Goal: Task Accomplishment & Management: Use online tool/utility

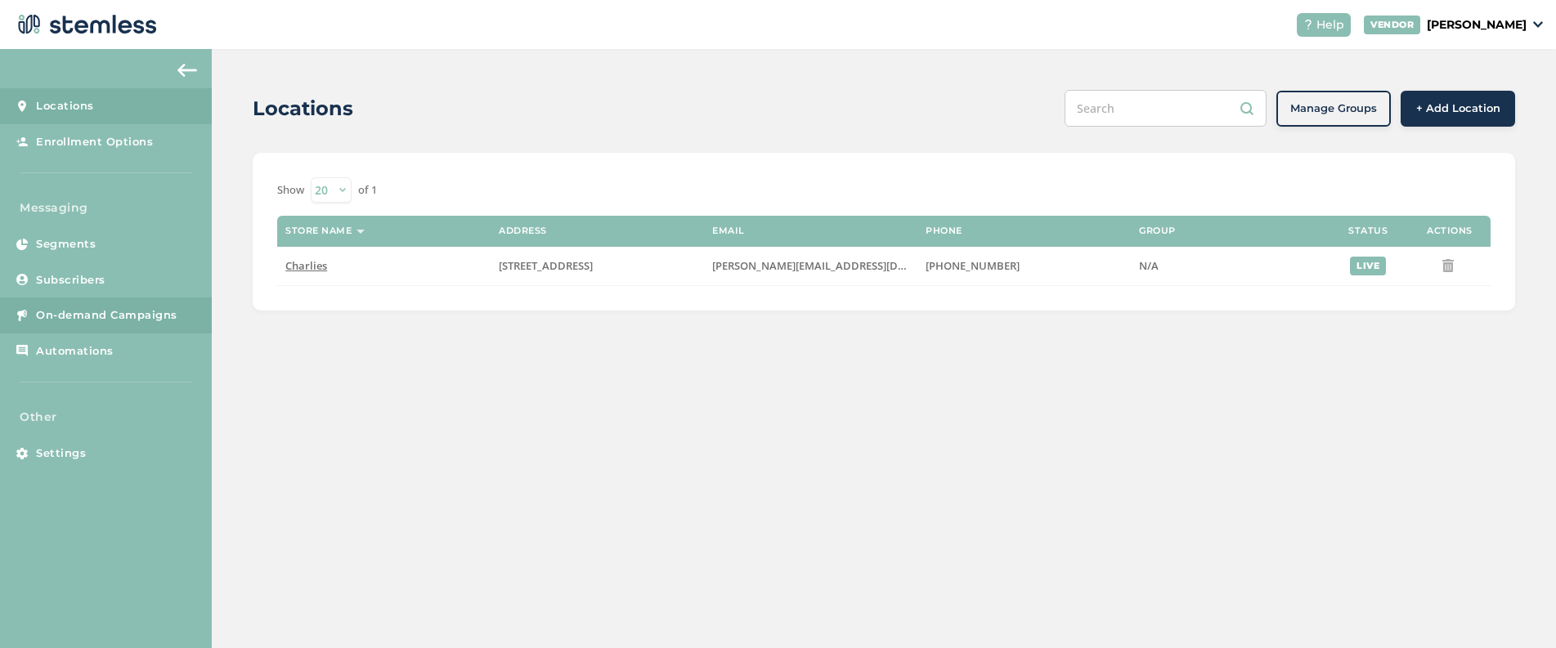
click at [130, 320] on span "On-demand Campaigns" at bounding box center [106, 315] width 141 height 16
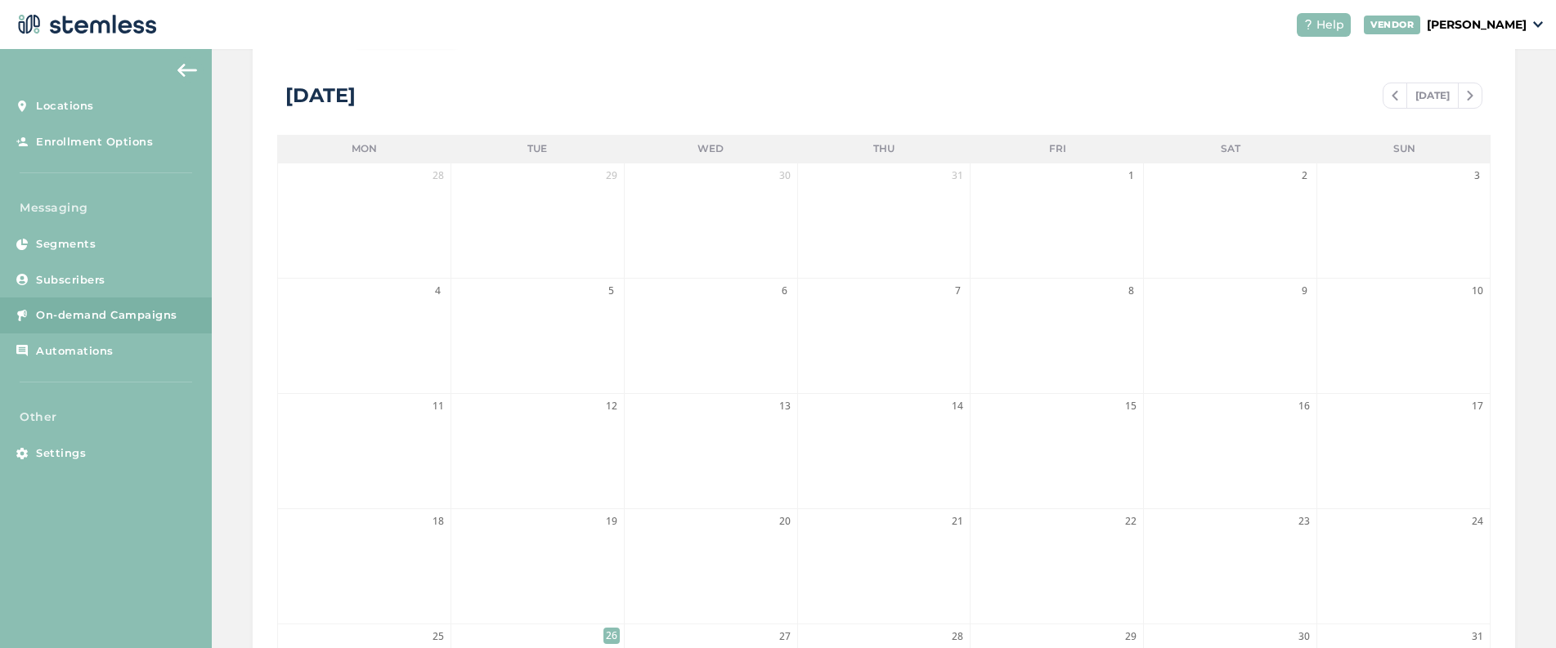
scroll to position [459, 0]
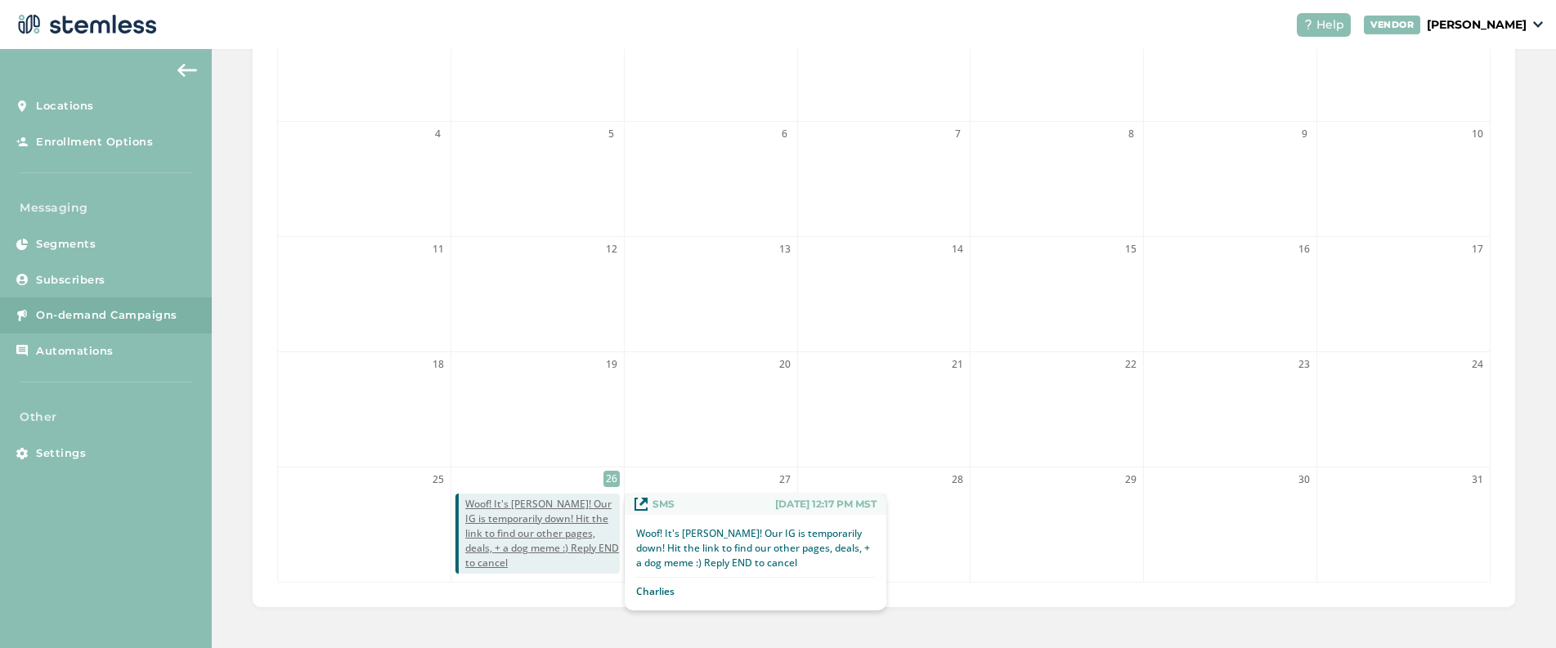
click at [611, 502] on span "Woof! It's [PERSON_NAME]! Our IG is temporarily down! Hit the link to find our …" at bounding box center [542, 534] width 155 height 74
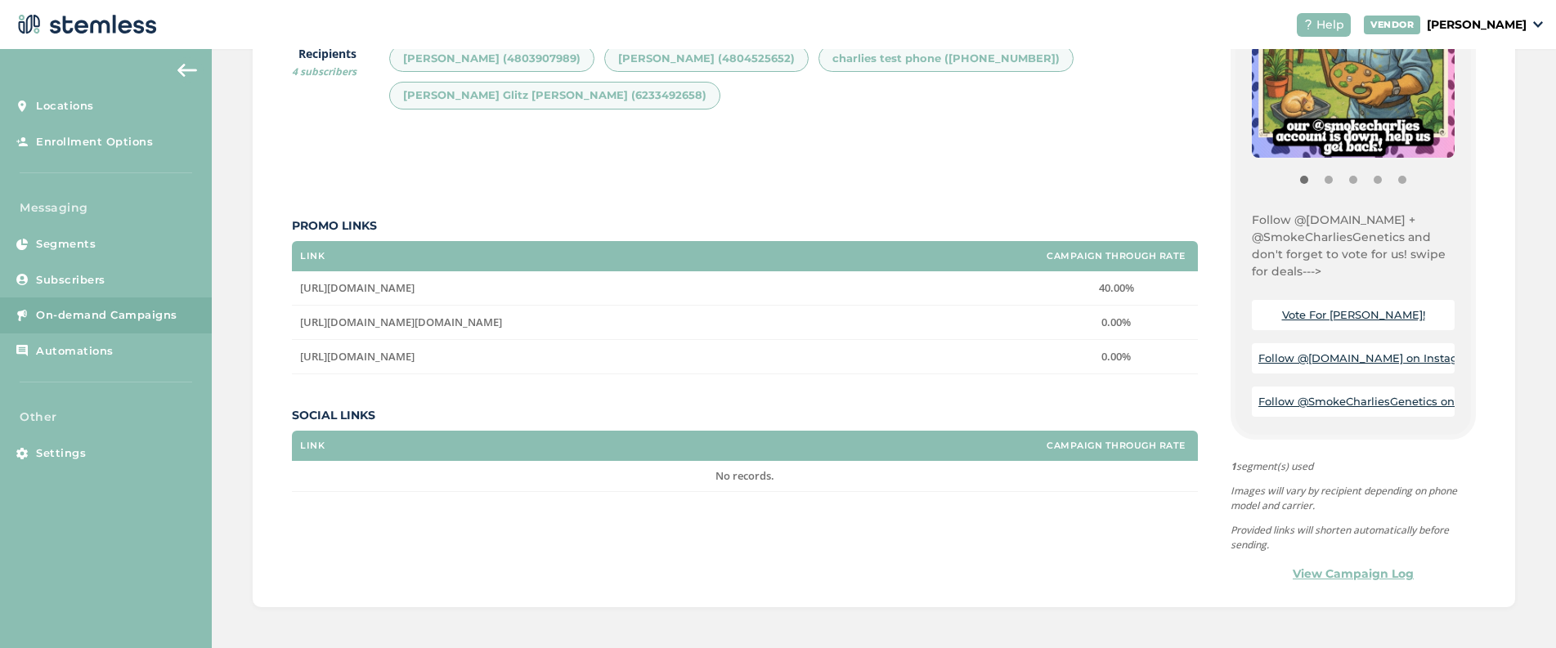
scroll to position [446, 0]
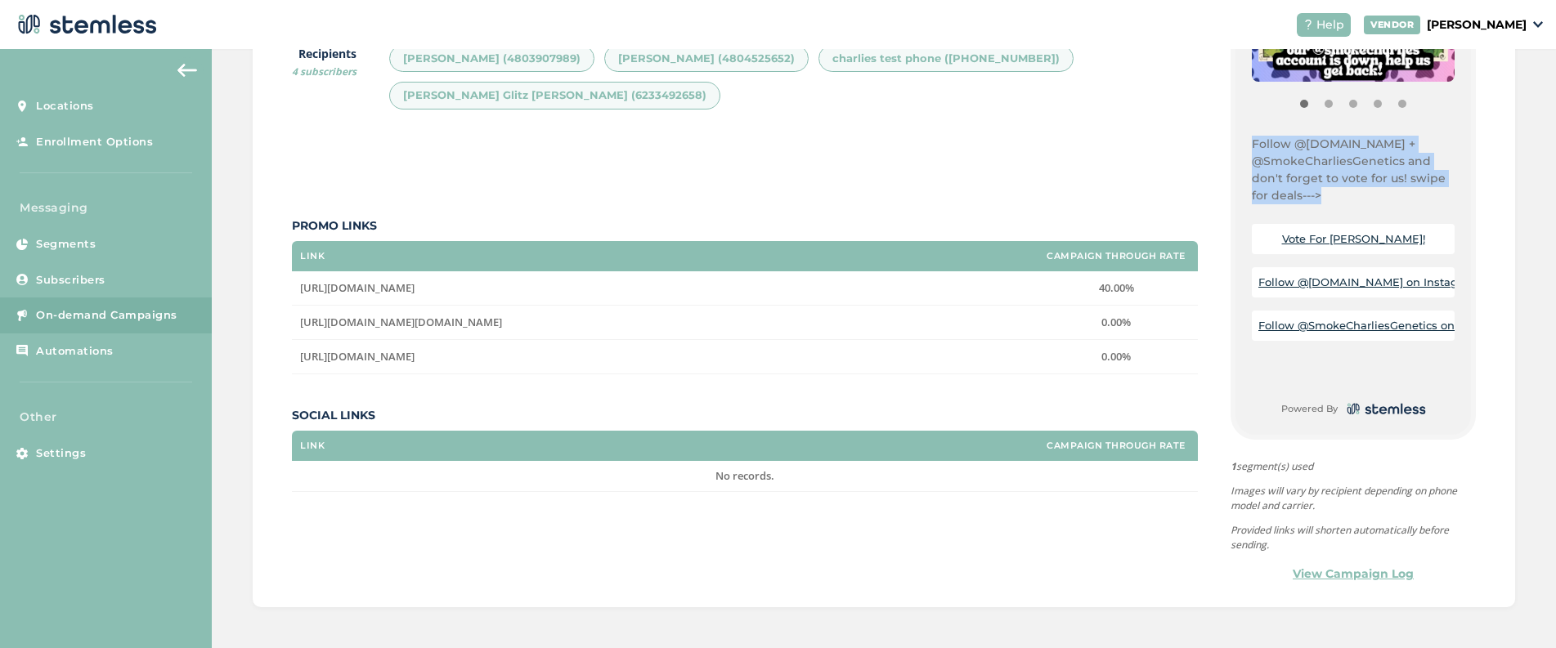
drag, startPoint x: 1253, startPoint y: 138, endPoint x: 1348, endPoint y: 211, distance: 119.5
click at [1348, 211] on div "{Store Logo} {Store Name} Follow @[DOMAIN_NAME] + @SmokeCharliesGenetics and do…" at bounding box center [1352, 222] width 235 height 425
copy p "Follow @[DOMAIN_NAME] + @SmokeCharliesGenetics and don't forget to vote for us!…"
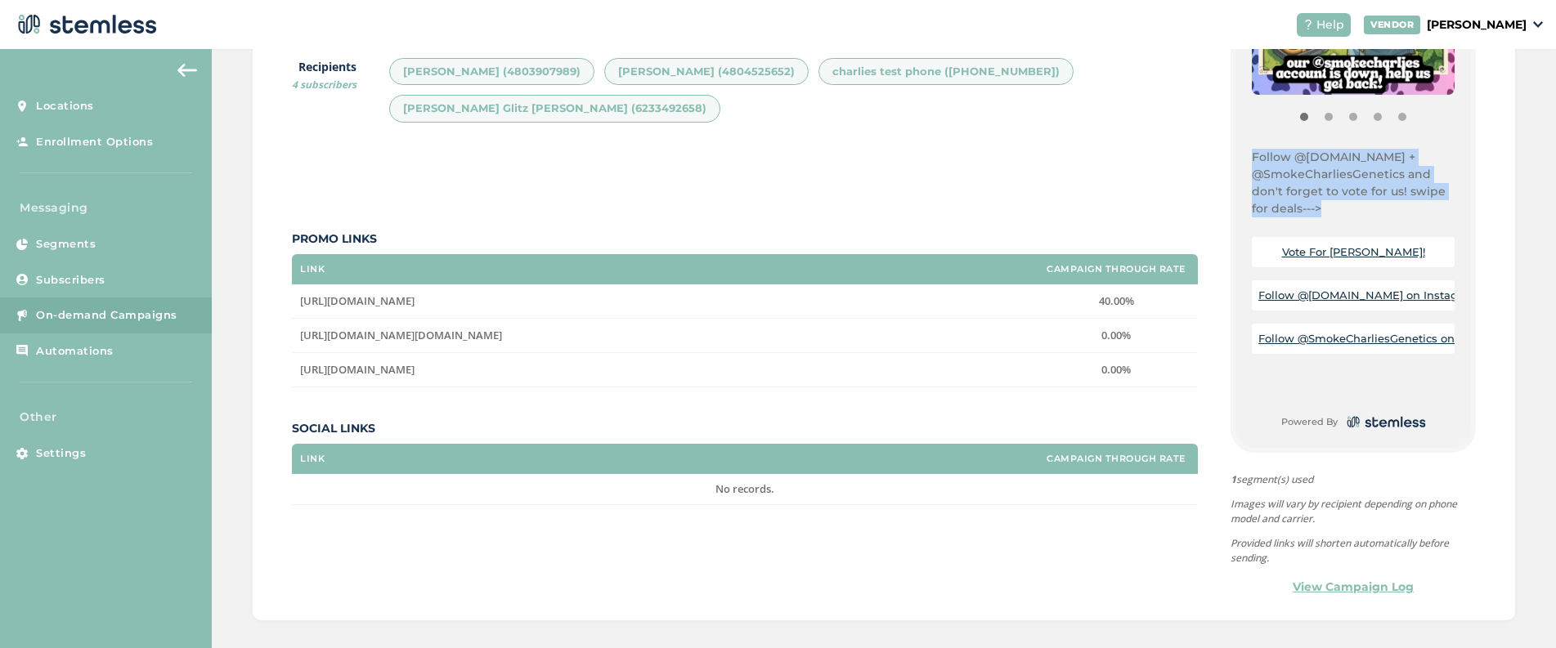
scroll to position [361, 0]
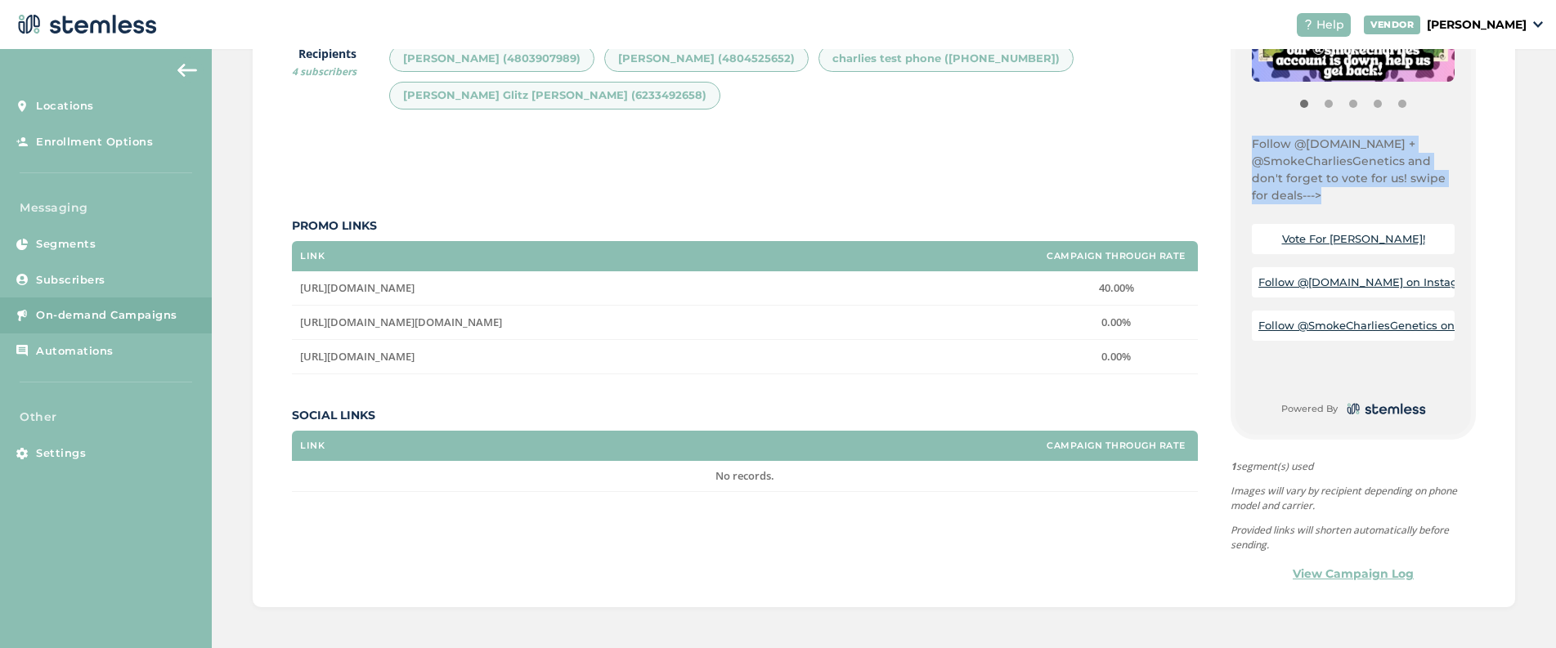
click at [147, 322] on span "On-demand Campaigns" at bounding box center [106, 315] width 141 height 16
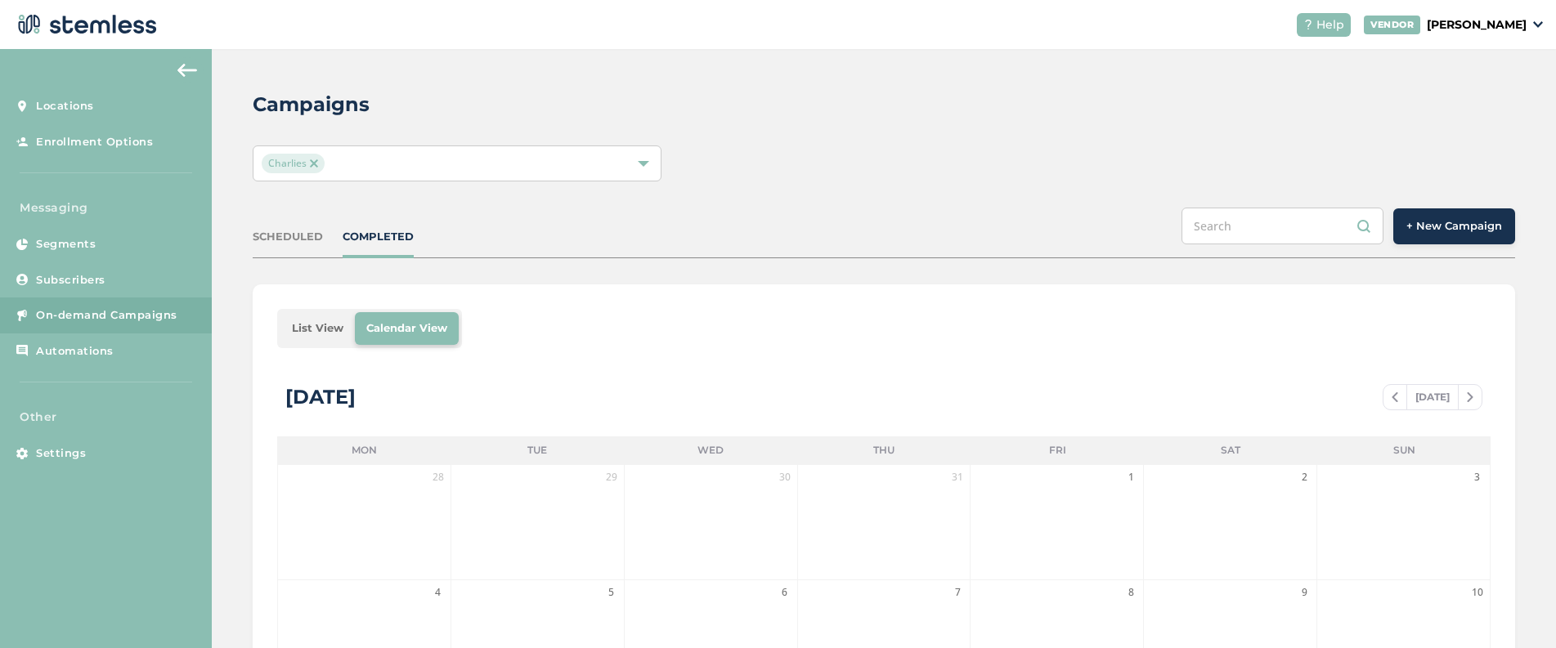
click at [1436, 230] on span "+ New Campaign" at bounding box center [1454, 226] width 96 height 16
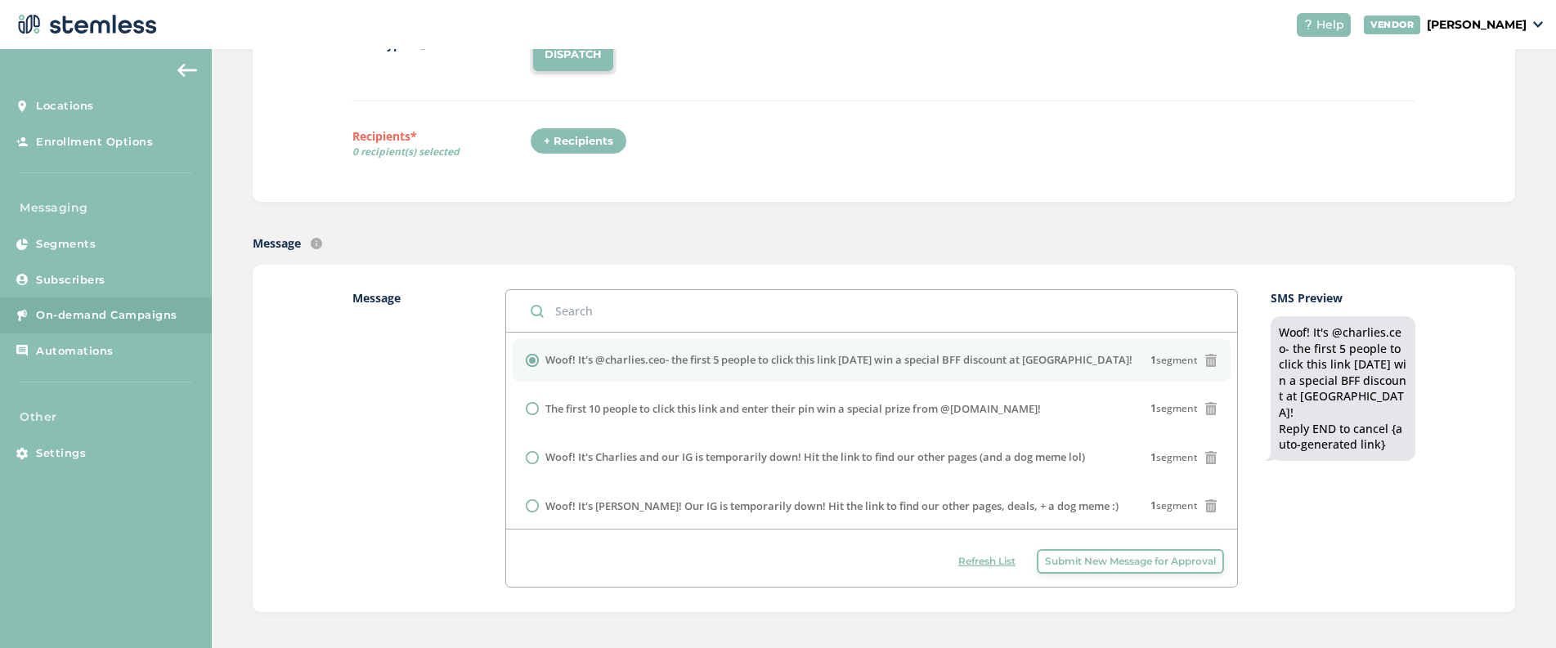
scroll to position [253, 0]
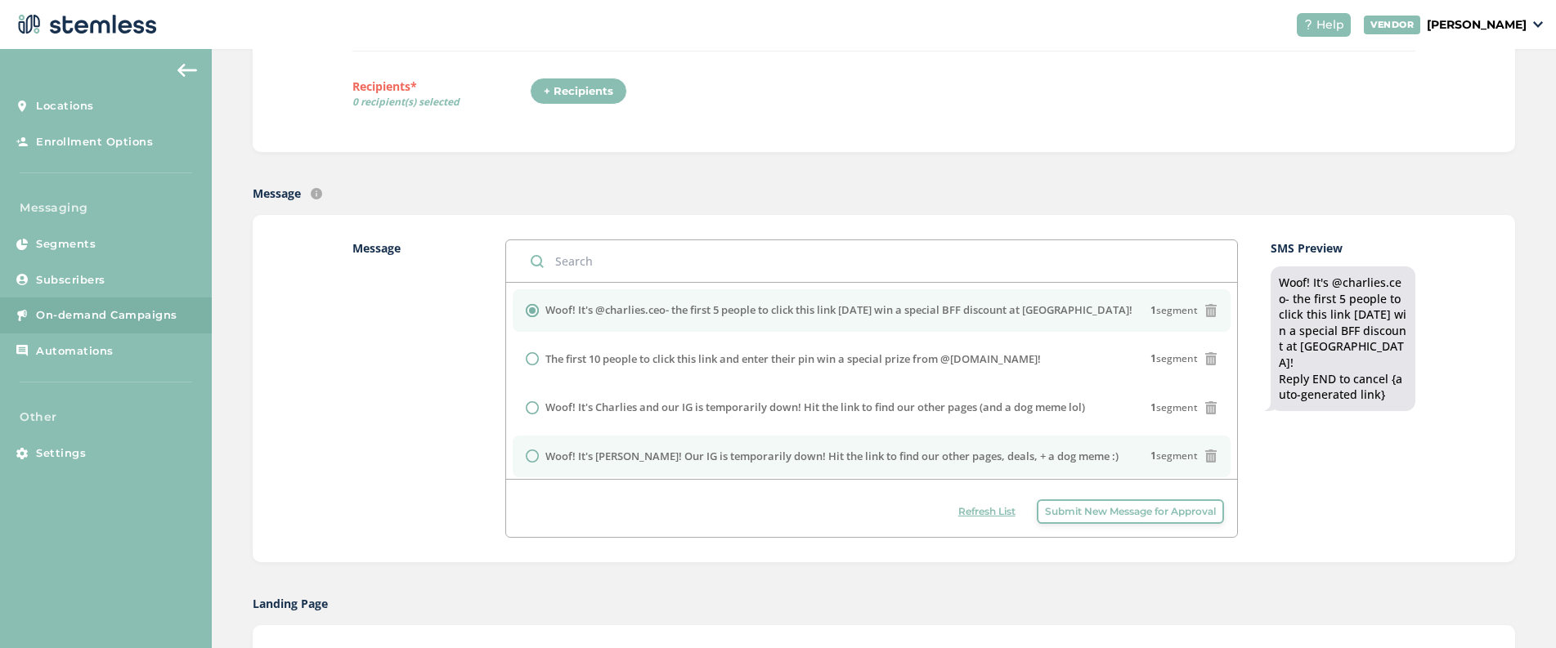
click at [607, 446] on li "Woof! It's [PERSON_NAME]! Our IG is temporarily down! Hit the link to find our …" at bounding box center [872, 457] width 718 height 43
radio input "false"
radio input "true"
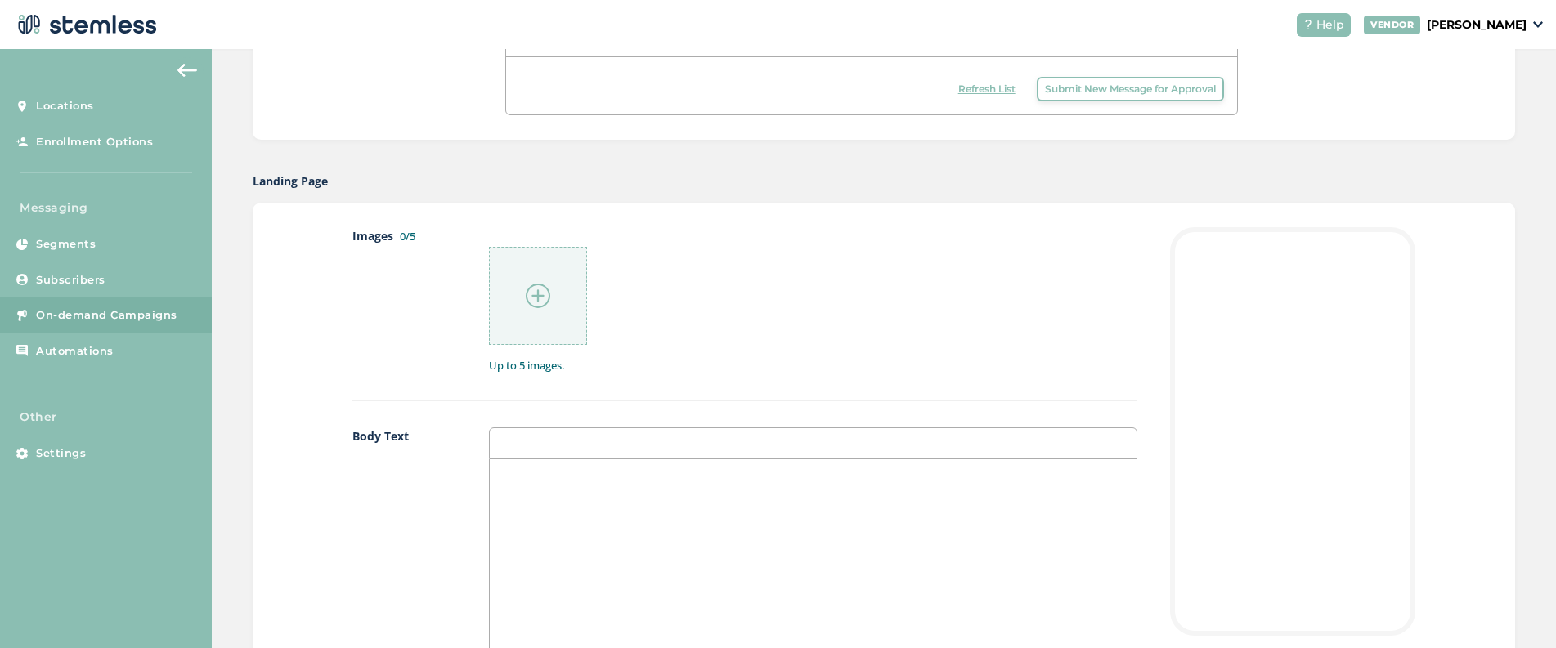
scroll to position [728, 0]
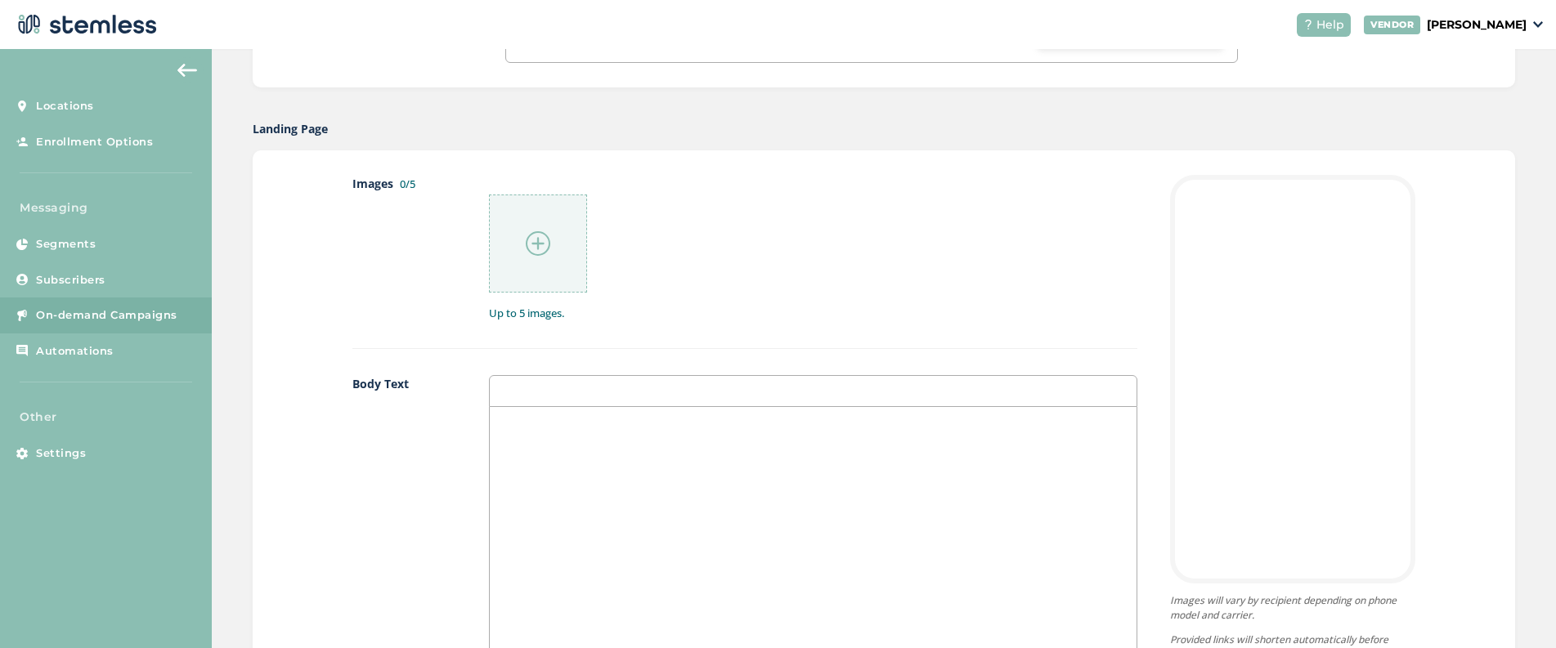
click at [619, 485] on div at bounding box center [813, 570] width 647 height 326
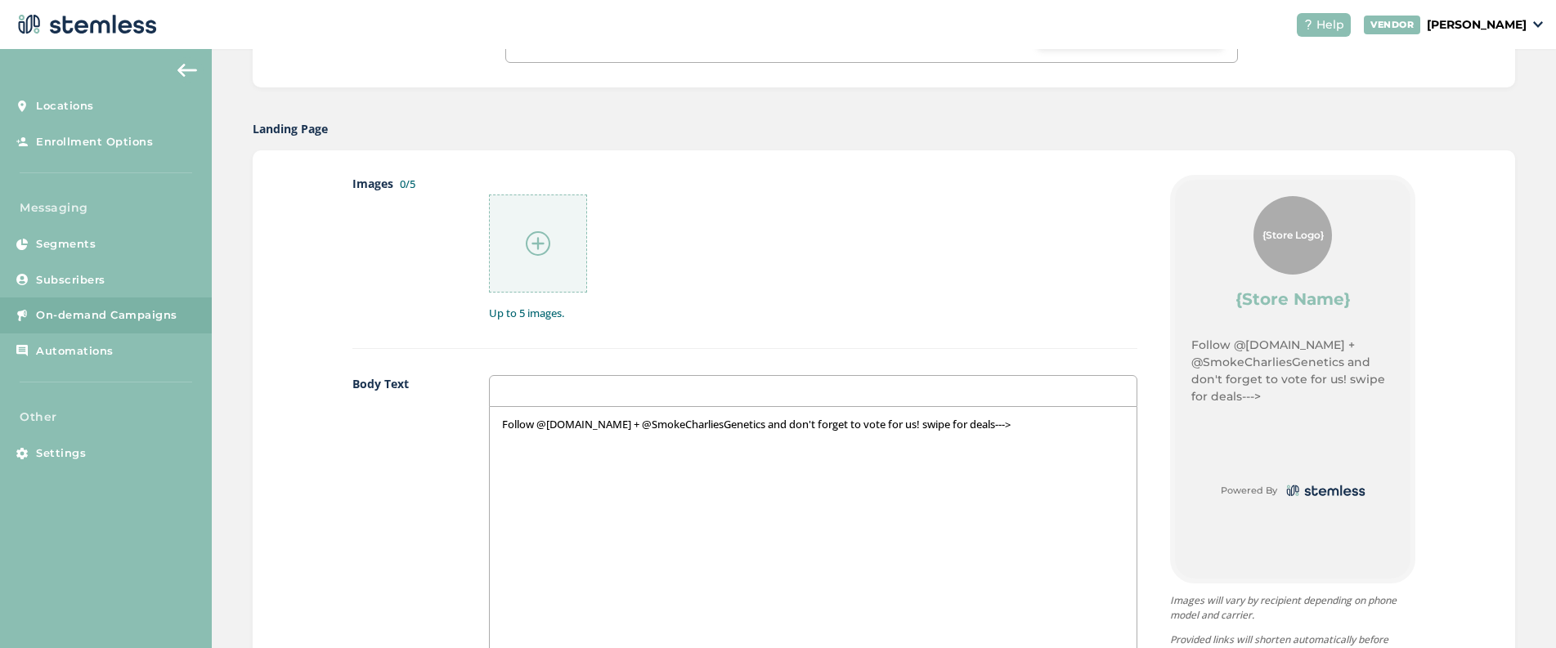
scroll to position [714, 0]
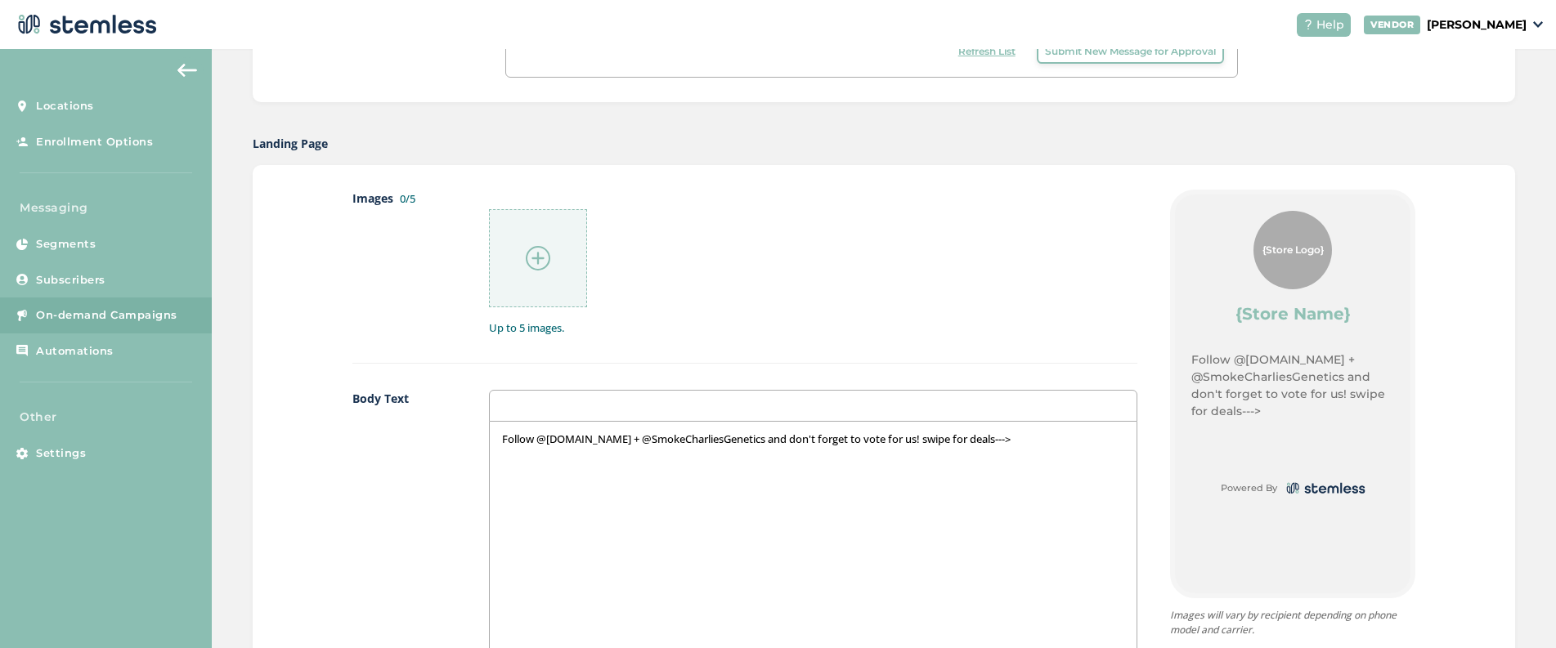
click at [545, 263] on img at bounding box center [538, 258] width 25 height 25
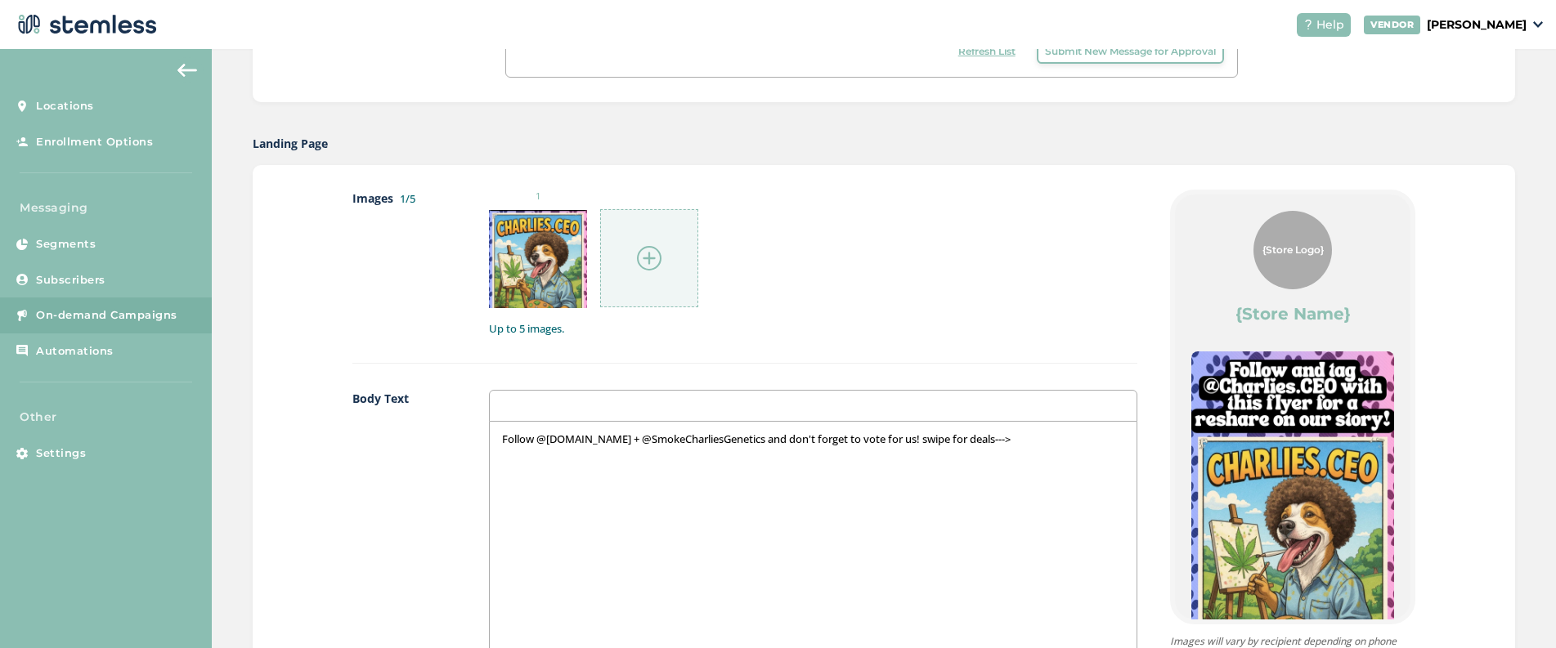
click at [653, 261] on img at bounding box center [649, 258] width 25 height 25
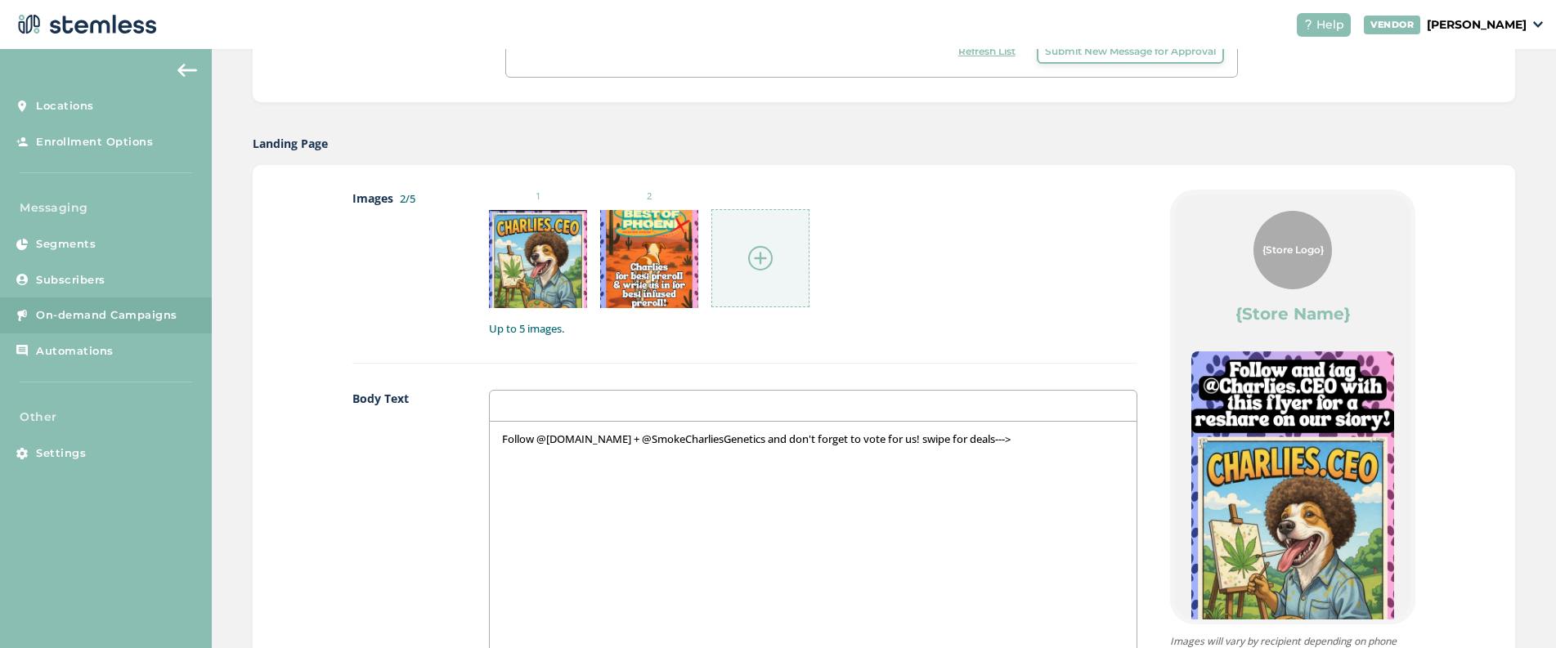
click at [750, 257] on img at bounding box center [760, 258] width 25 height 25
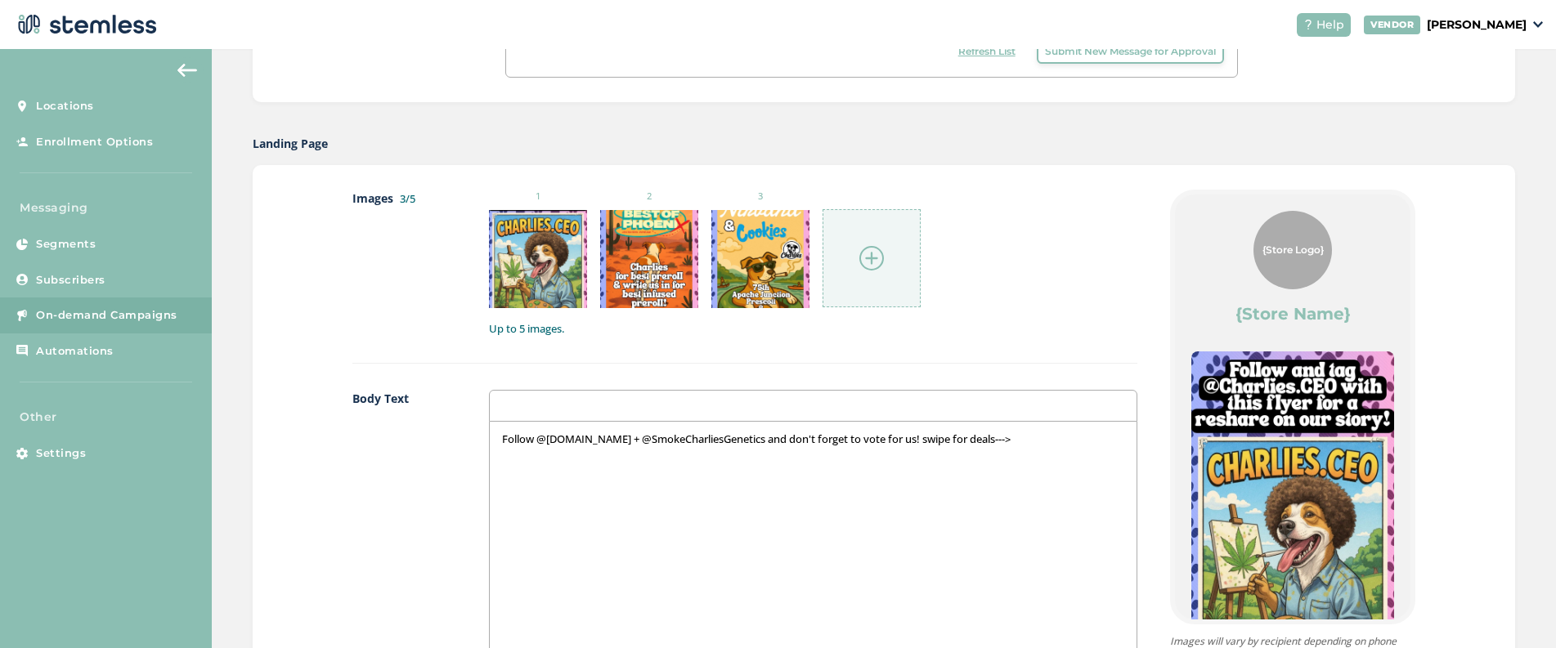
click at [875, 260] on img at bounding box center [871, 258] width 25 height 25
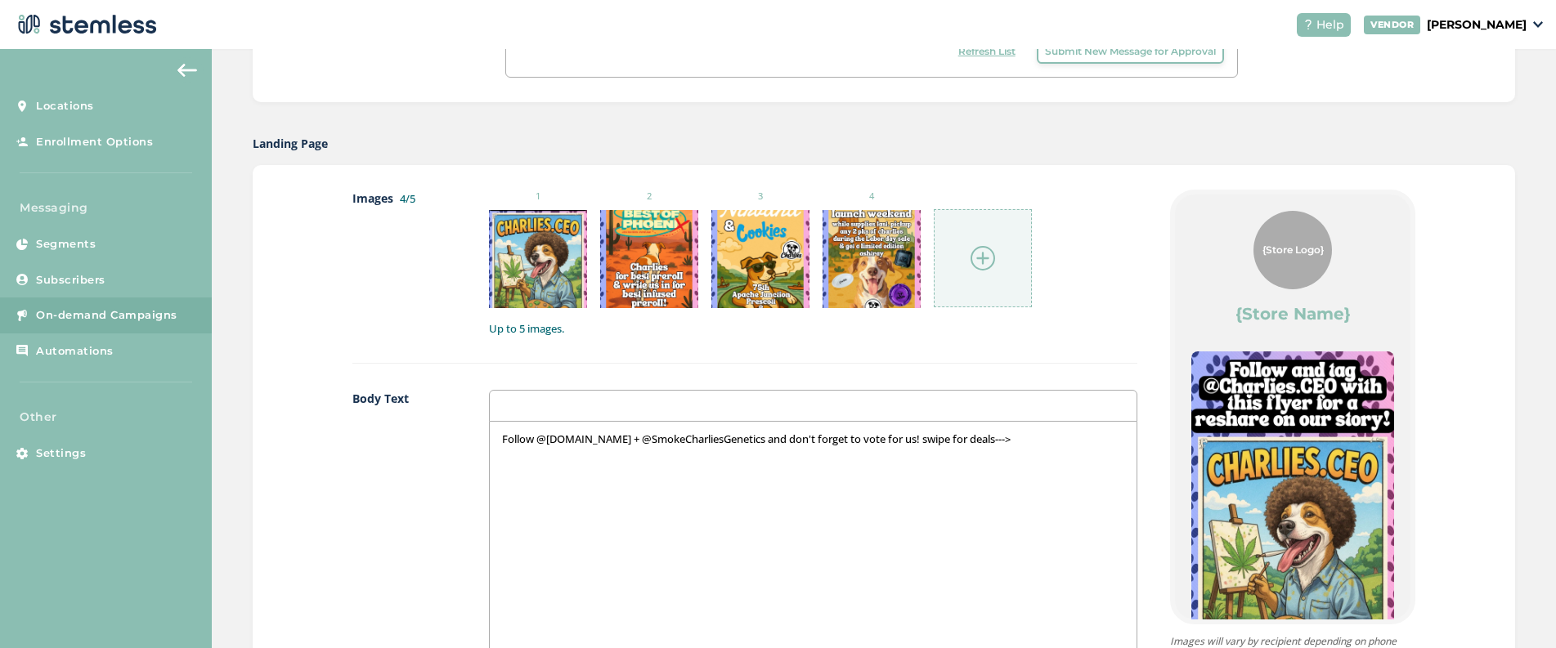
click at [978, 249] on img at bounding box center [982, 258] width 25 height 25
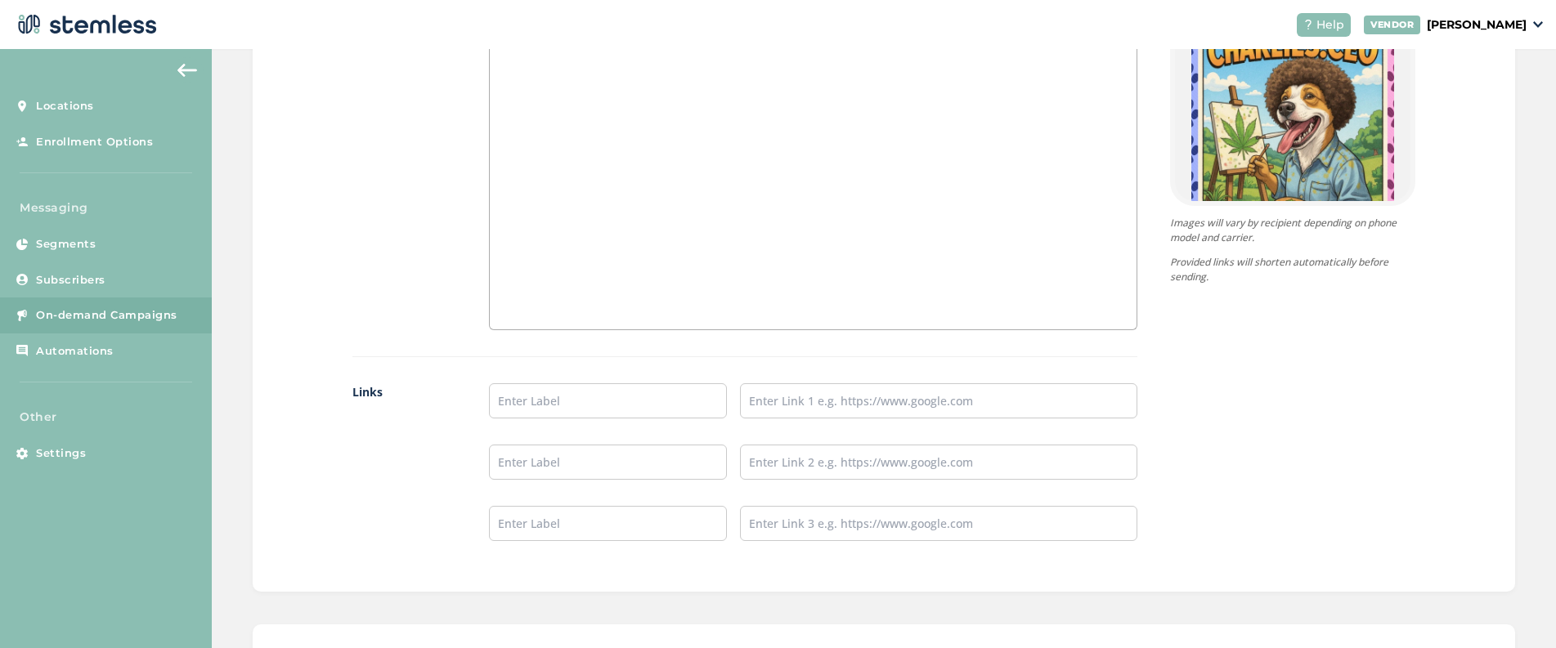
scroll to position [1162, 0]
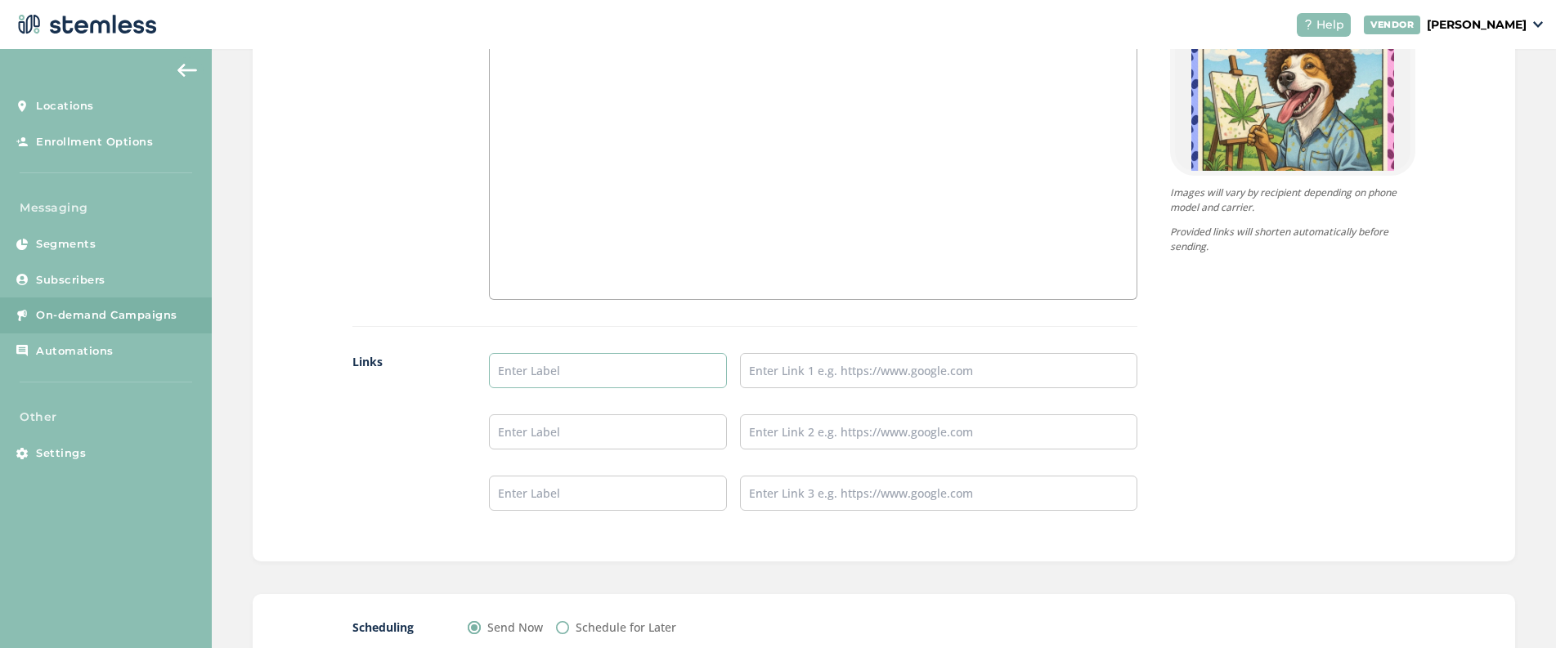
click at [582, 363] on input "text" at bounding box center [608, 370] width 239 height 35
type input "Vote For [PERSON_NAME]!"
click at [804, 376] on input "text" at bounding box center [938, 370] width 397 height 35
type input "[URL][DOMAIN_NAME]"
click at [703, 432] on input "text" at bounding box center [608, 431] width 239 height 35
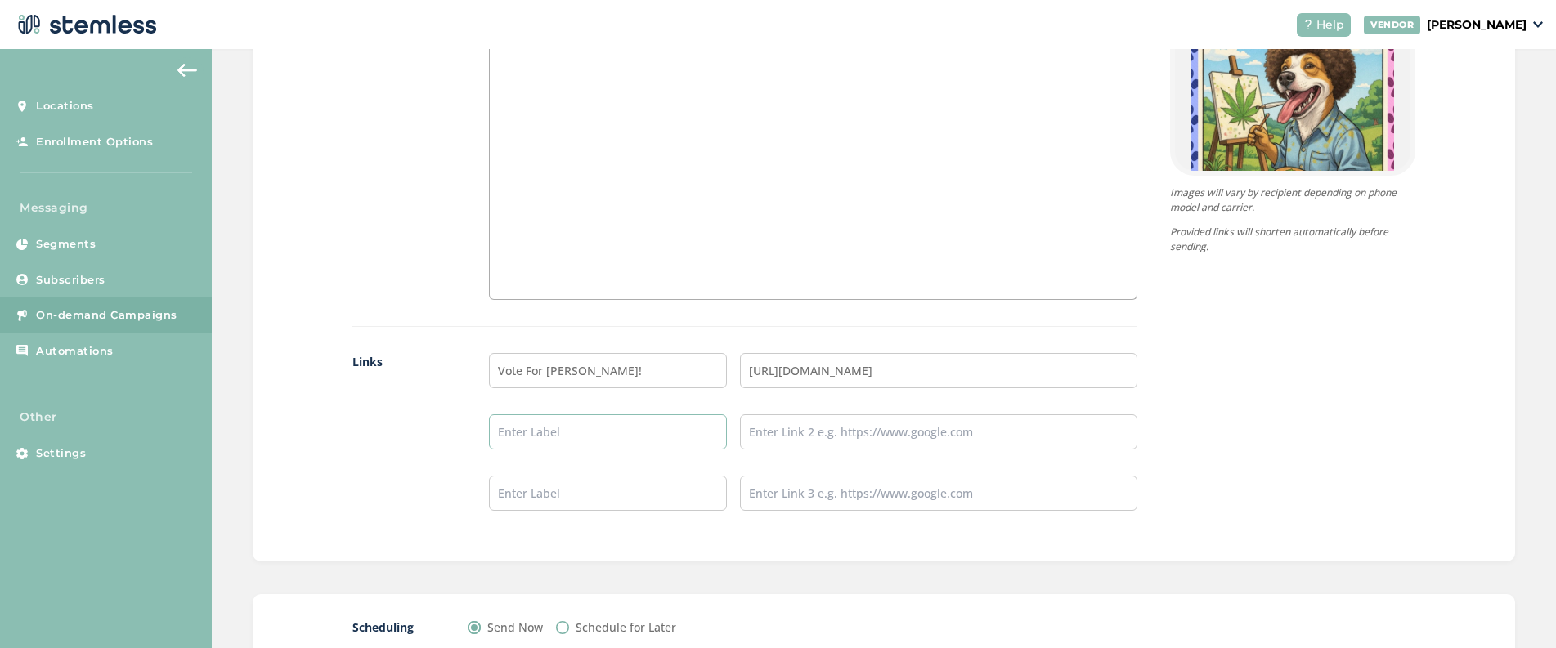
type input "Follow @[DOMAIN_NAME] on Instagram"
click at [831, 414] on input "text" at bounding box center [938, 431] width 397 height 35
type input "[URL][DOMAIN_NAME][DOMAIN_NAME]"
click at [667, 499] on input "text" at bounding box center [608, 493] width 239 height 35
type input "Follow @SmokeCharliesGenetics on Instagram"
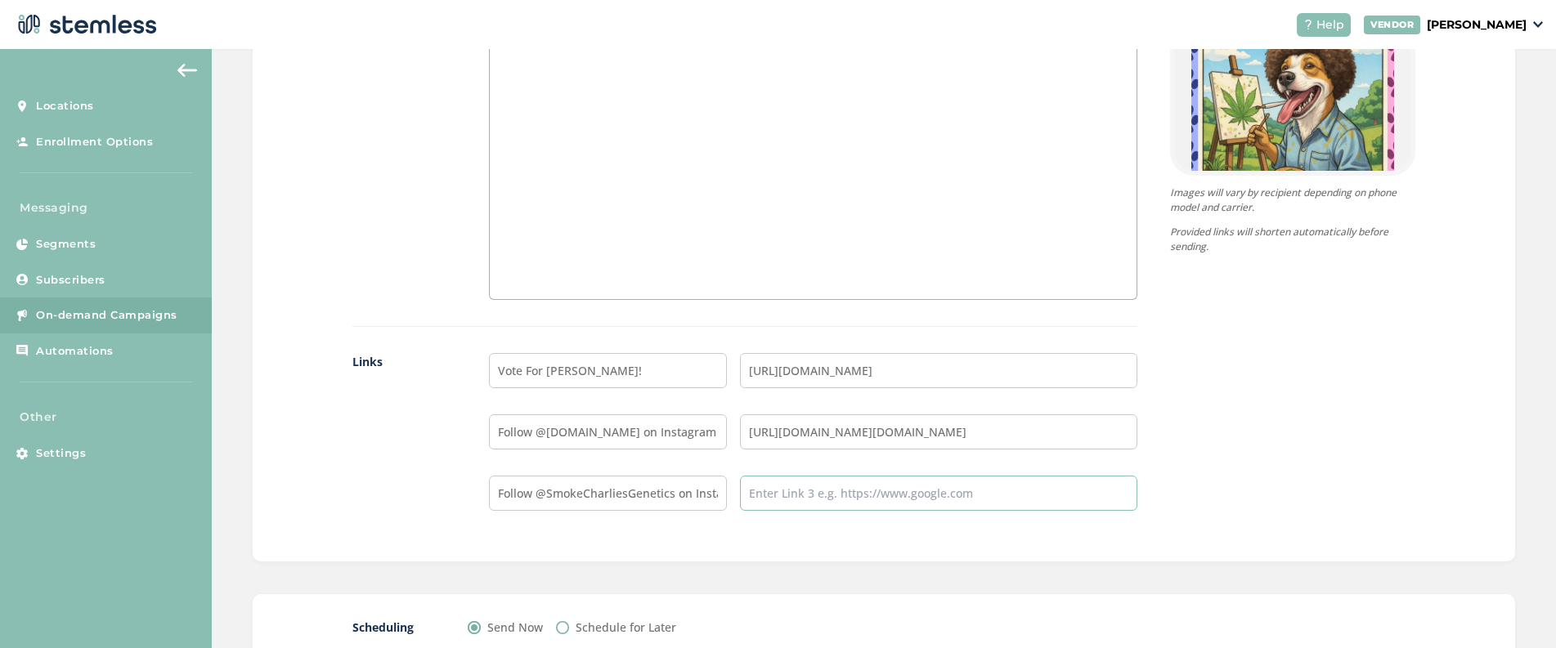
click at [777, 497] on input "text" at bounding box center [938, 493] width 397 height 35
type input "[URL][DOMAIN_NAME]"
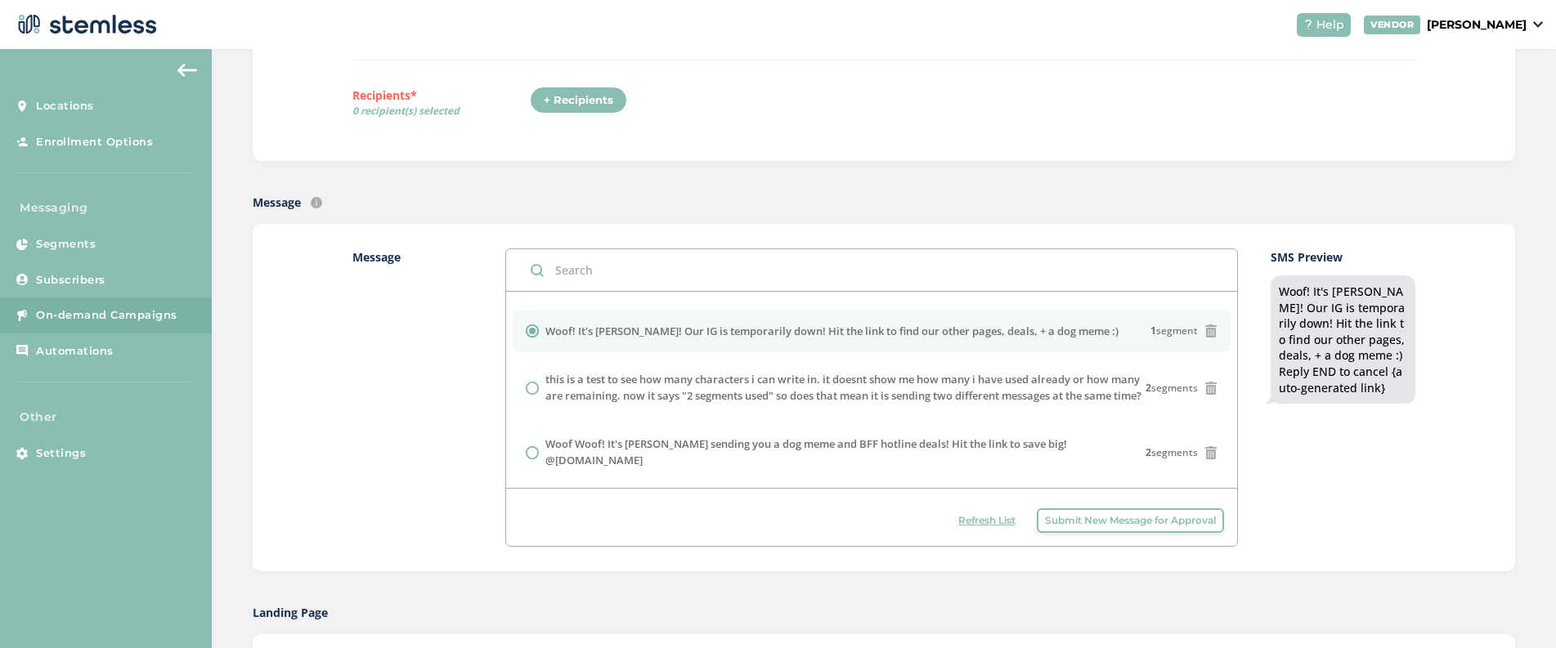
scroll to position [0, 0]
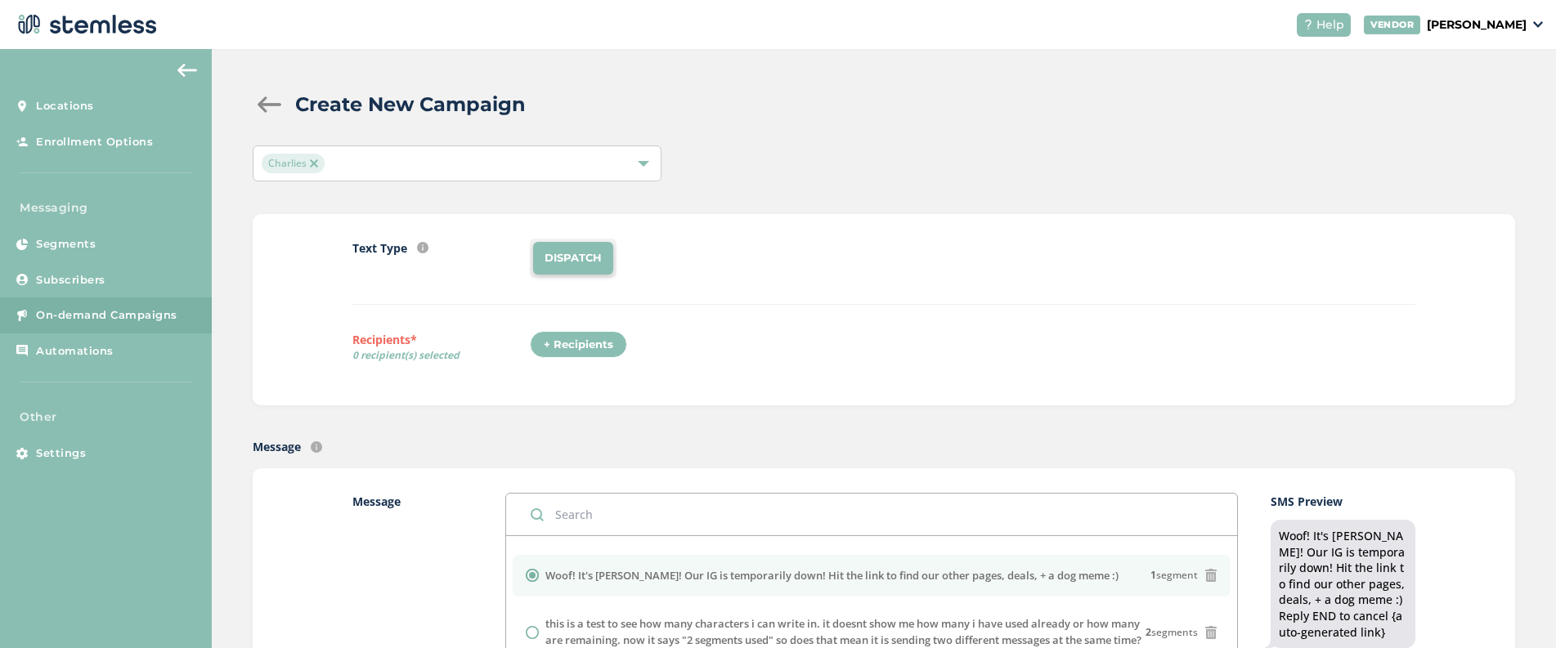
click at [599, 343] on div "+ Recipients" at bounding box center [578, 345] width 97 height 28
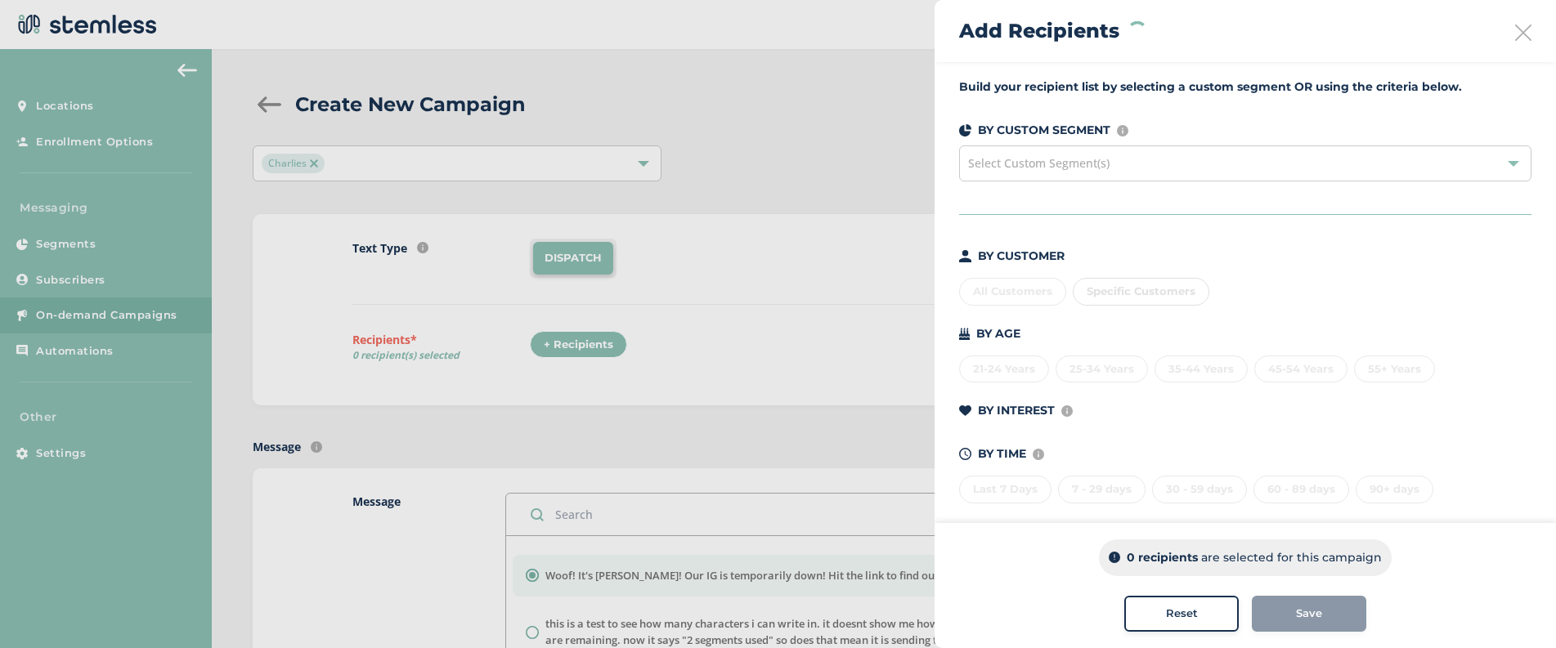
click at [1018, 289] on div "All Customers Specific Customers" at bounding box center [1245, 288] width 572 height 34
click at [1019, 290] on div "All Customers" at bounding box center [1012, 292] width 107 height 28
click at [1317, 611] on span "Save" at bounding box center [1309, 614] width 26 height 16
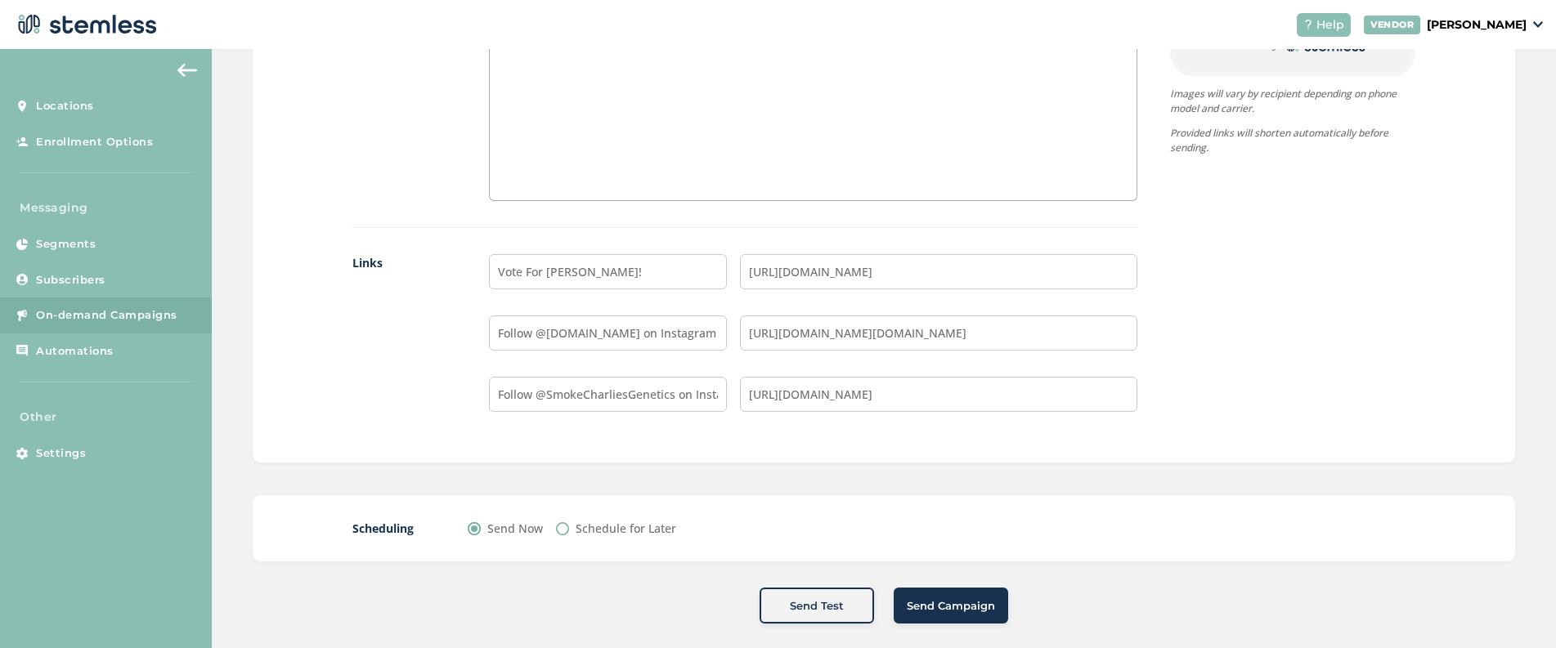
scroll to position [1278, 0]
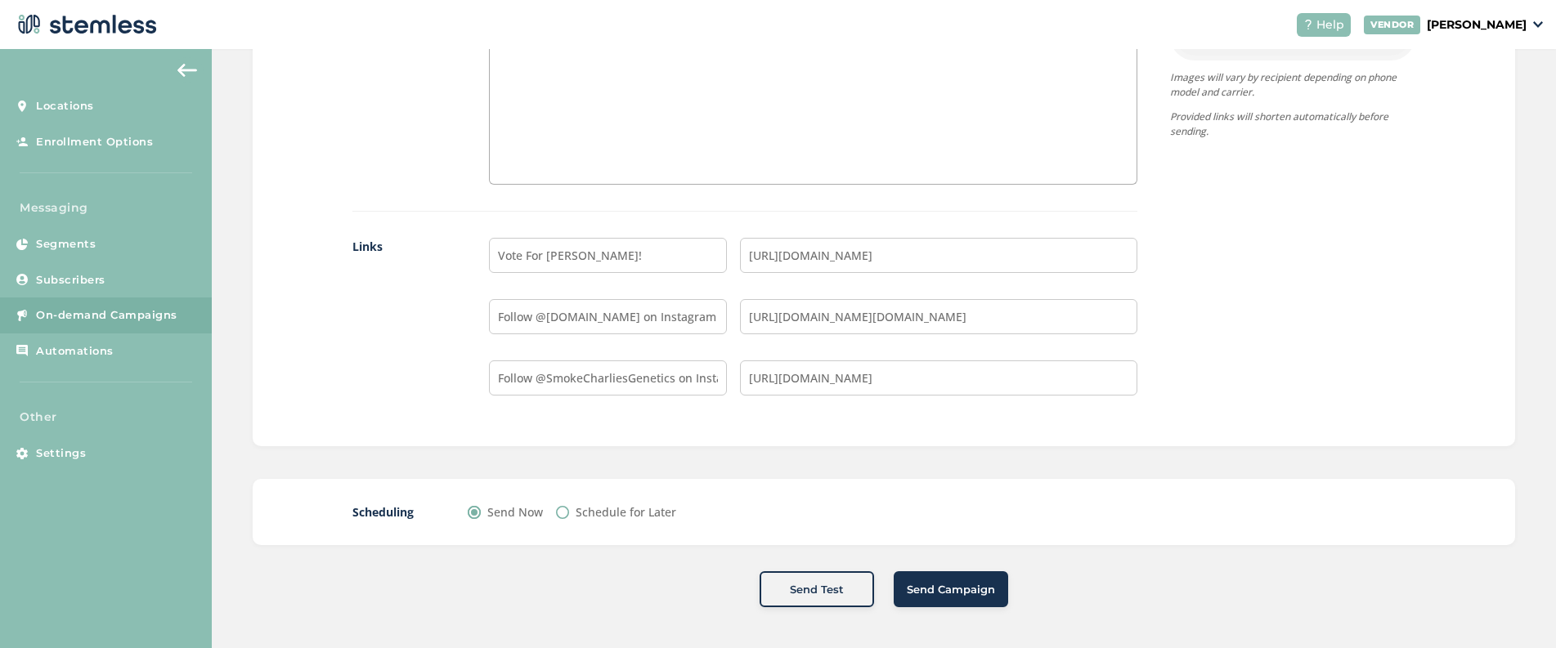
click at [937, 590] on span "Send Campaign" at bounding box center [951, 590] width 88 height 16
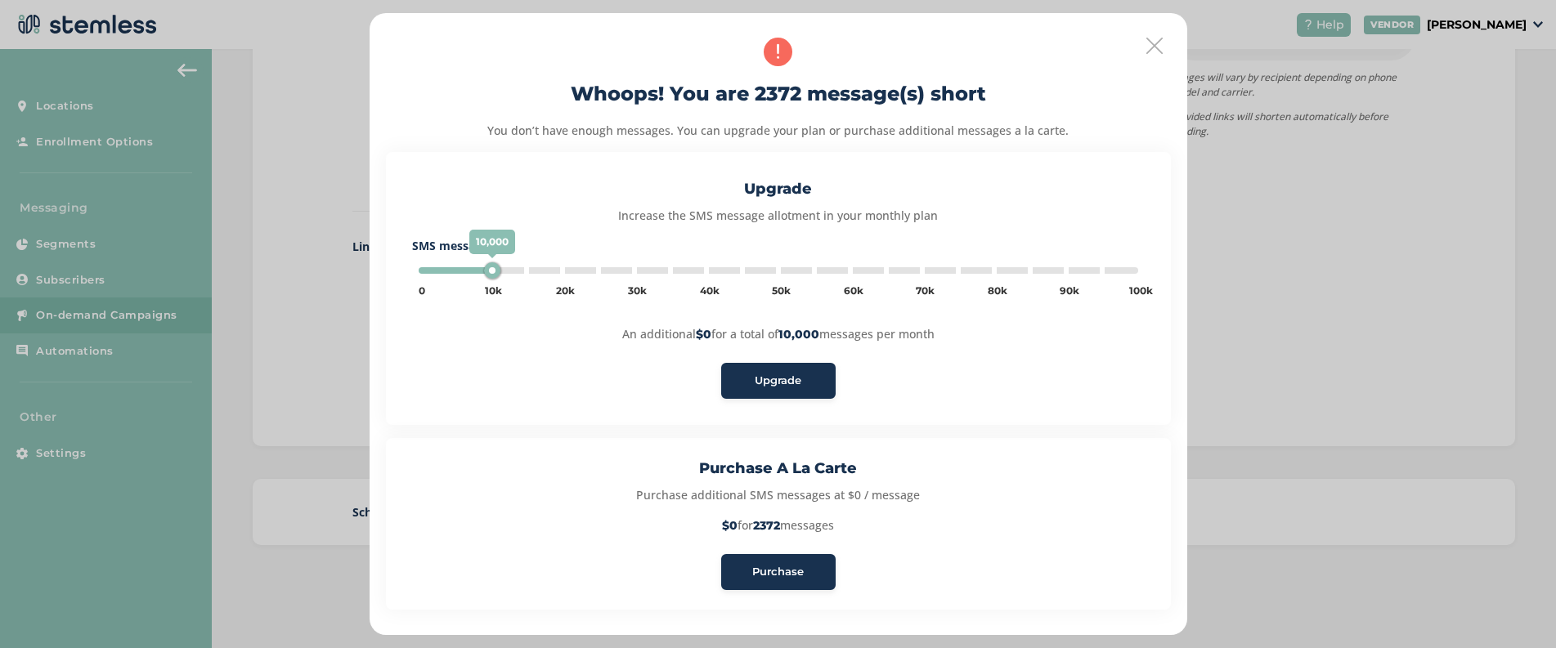
type input "5000"
click at [777, 573] on span "Purchase" at bounding box center [778, 572] width 52 height 16
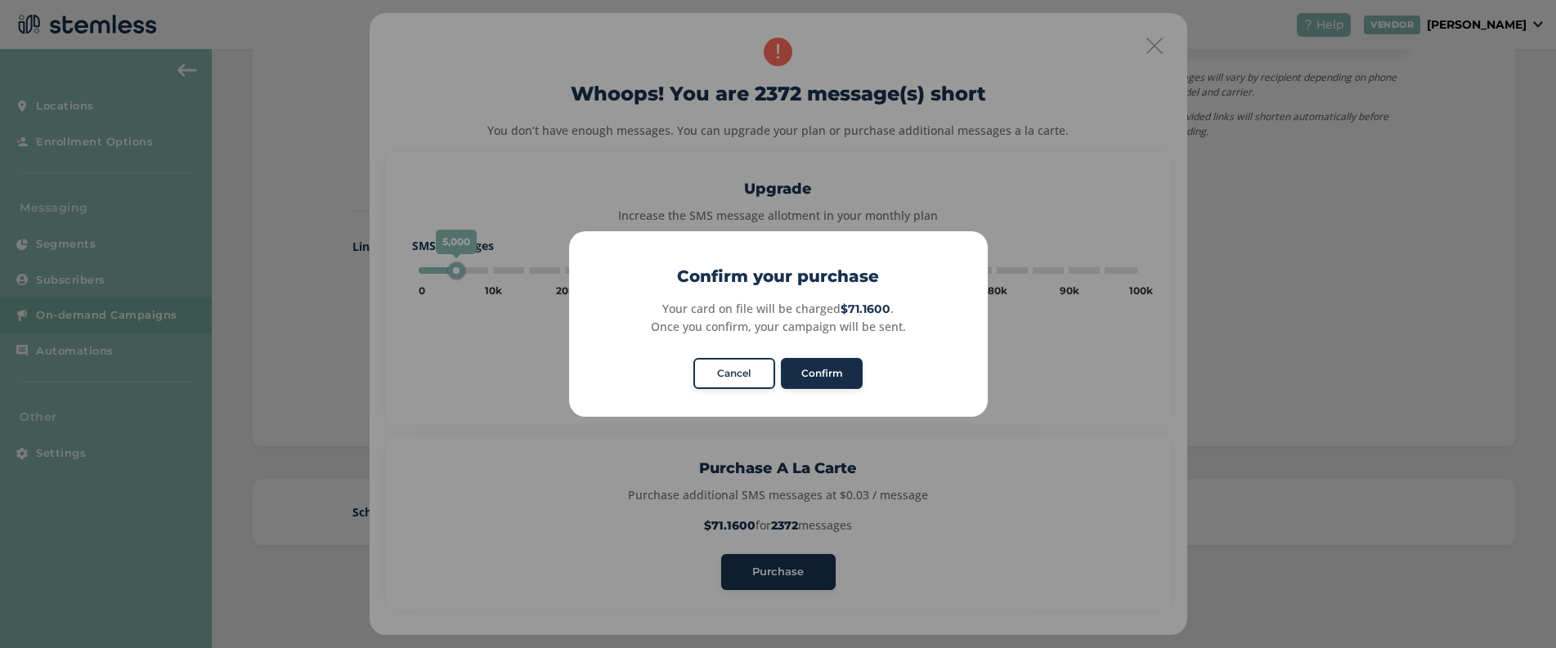
click at [831, 364] on button "Confirm" at bounding box center [822, 373] width 82 height 31
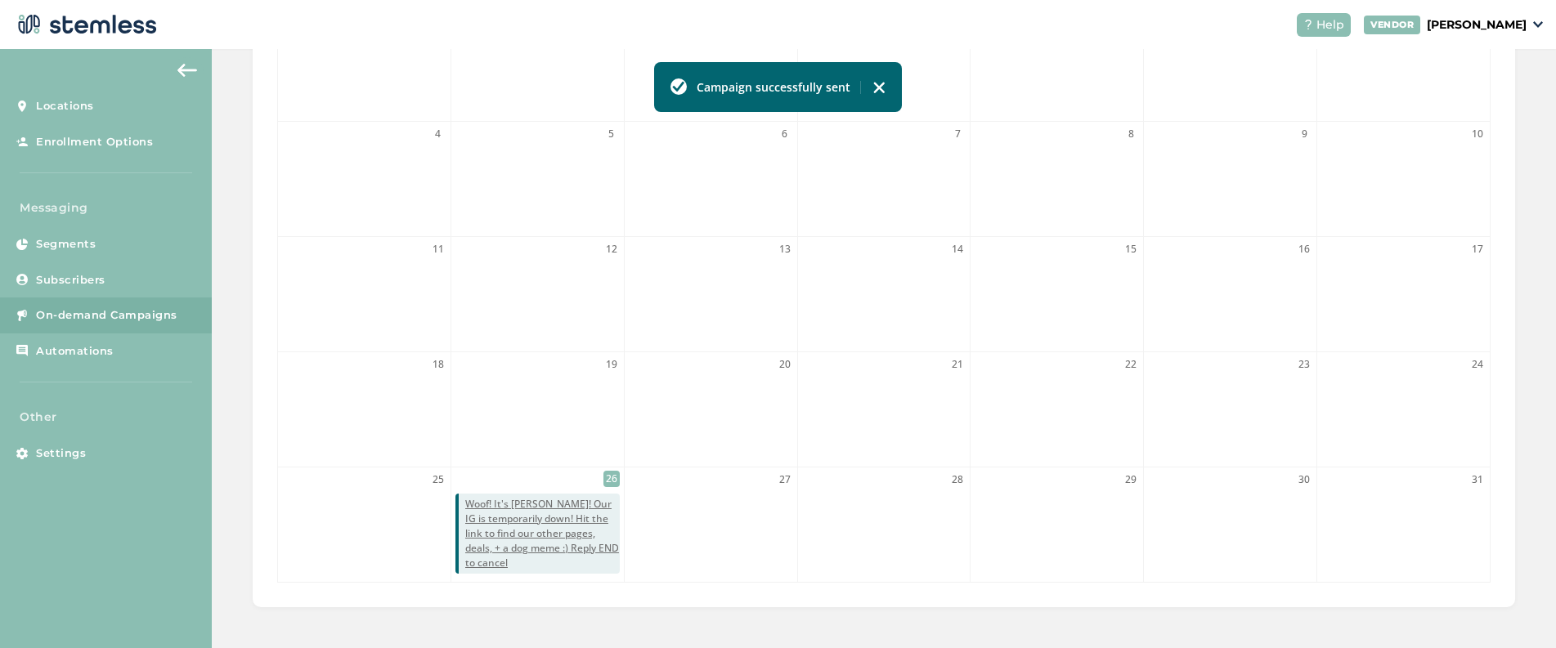
scroll to position [459, 0]
